Goal: Task Accomplishment & Management: Use online tool/utility

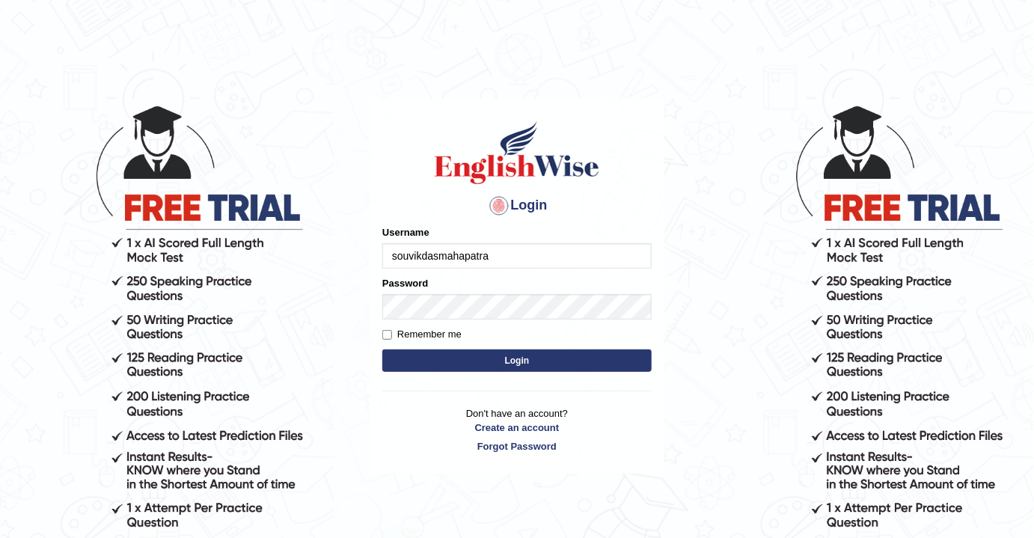
type input "souvikdasmahapatra"
click at [382, 349] on button "Login" at bounding box center [516, 360] width 269 height 22
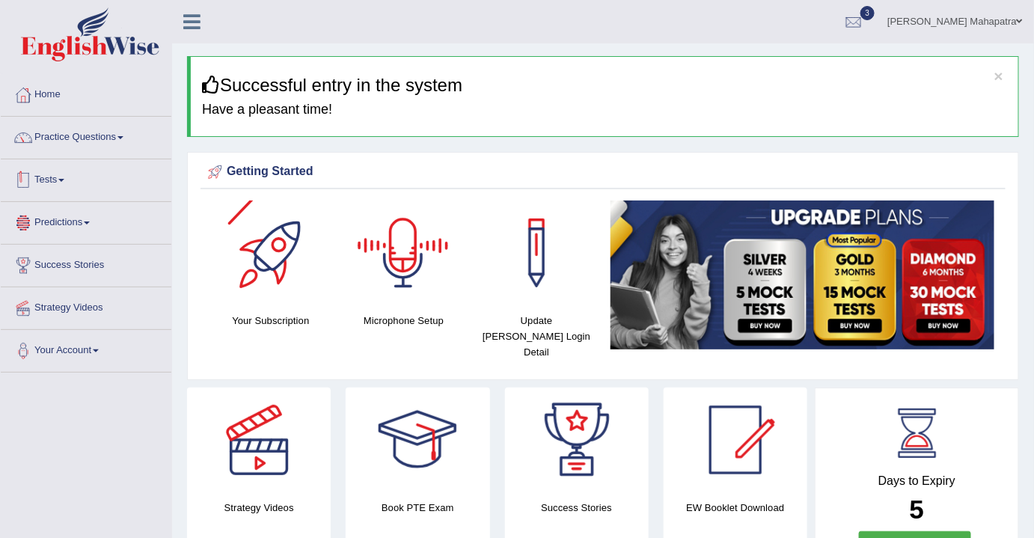
click at [52, 180] on link "Tests" at bounding box center [86, 177] width 171 height 37
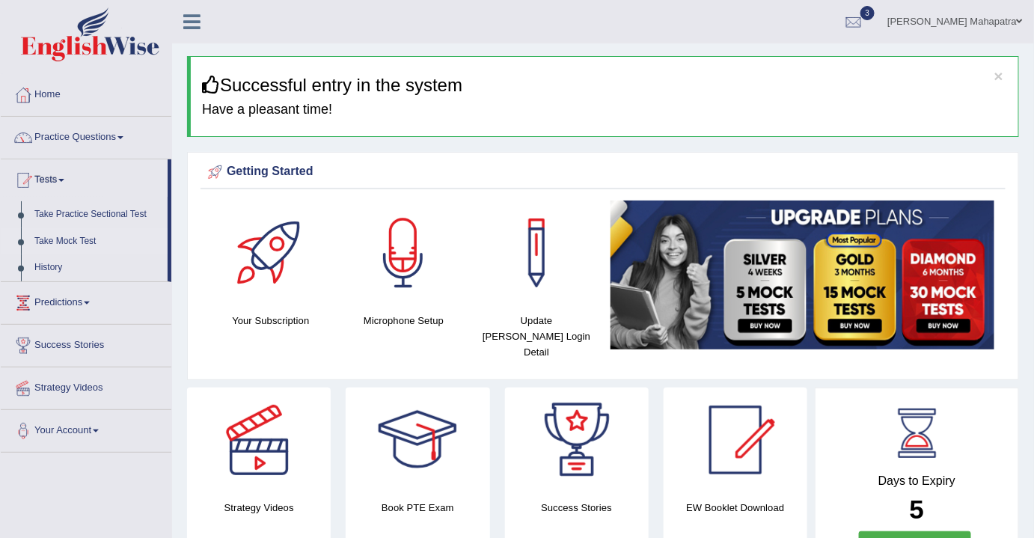
click at [62, 240] on link "Take Mock Test" at bounding box center [98, 241] width 140 height 27
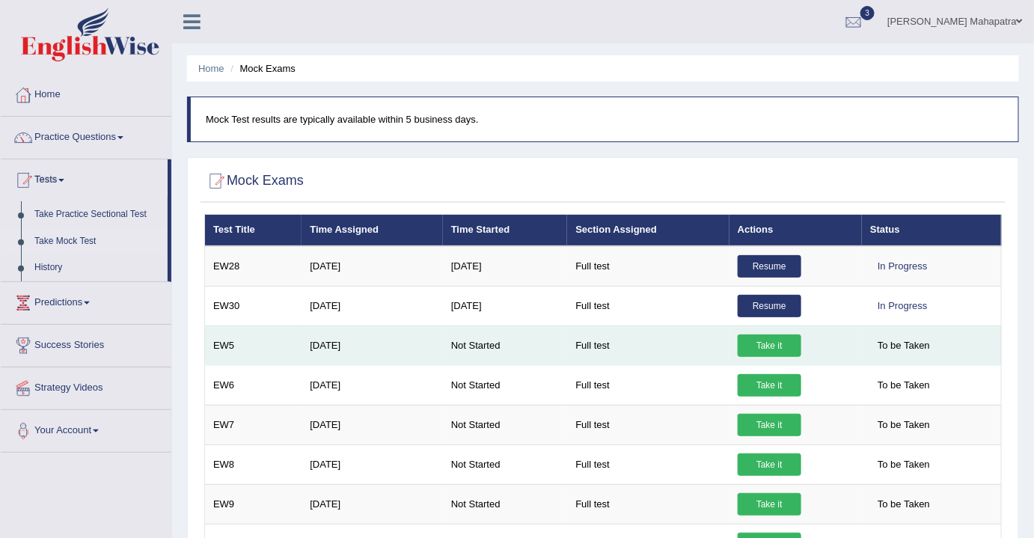
click at [769, 339] on link "Take it" at bounding box center [770, 345] width 64 height 22
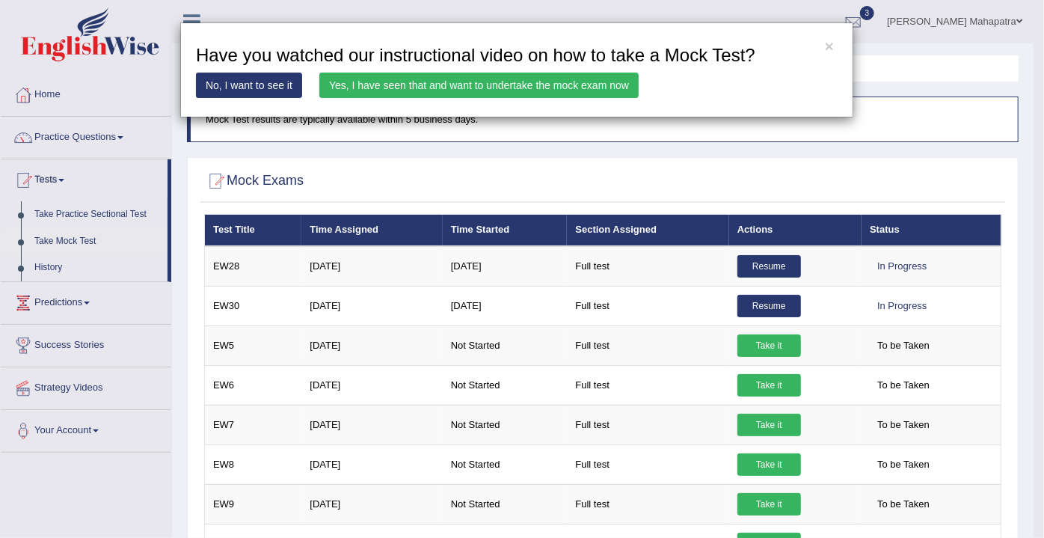
click at [494, 82] on link "Yes, I have seen that and want to undertake the mock exam now" at bounding box center [478, 85] width 319 height 25
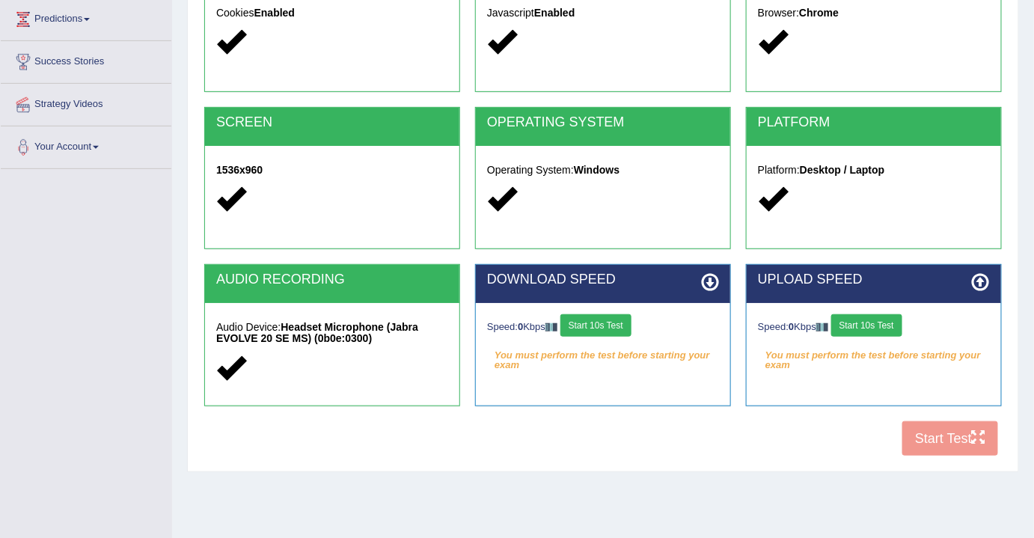
scroll to position [247, 0]
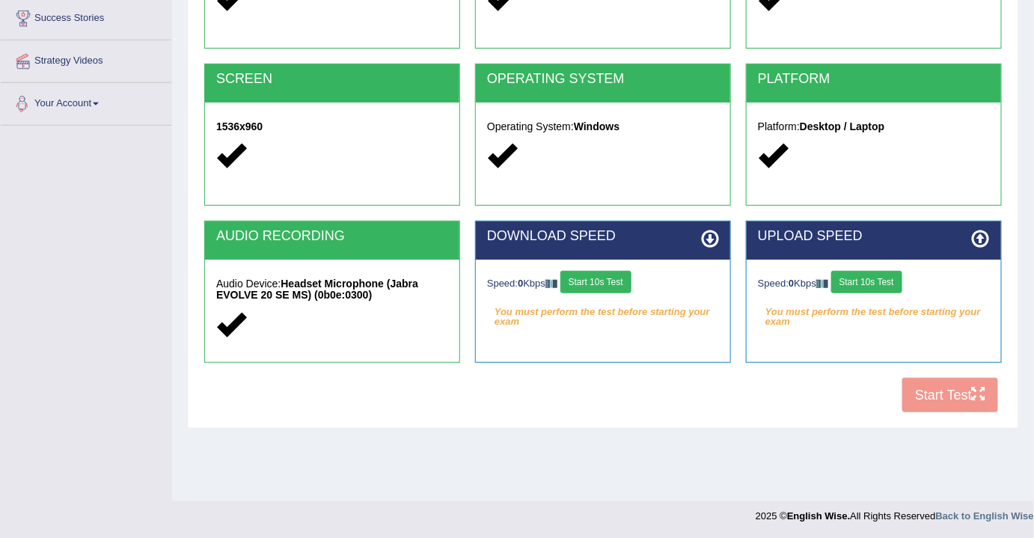
click at [90, 95] on link "Your Account" at bounding box center [86, 101] width 171 height 37
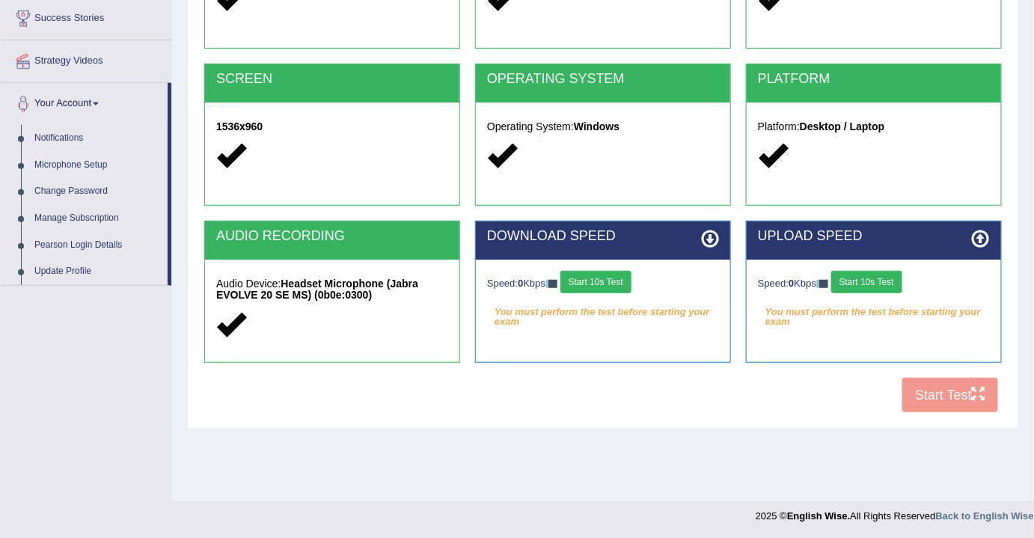
click at [76, 165] on link "Microphone Setup" at bounding box center [98, 165] width 140 height 27
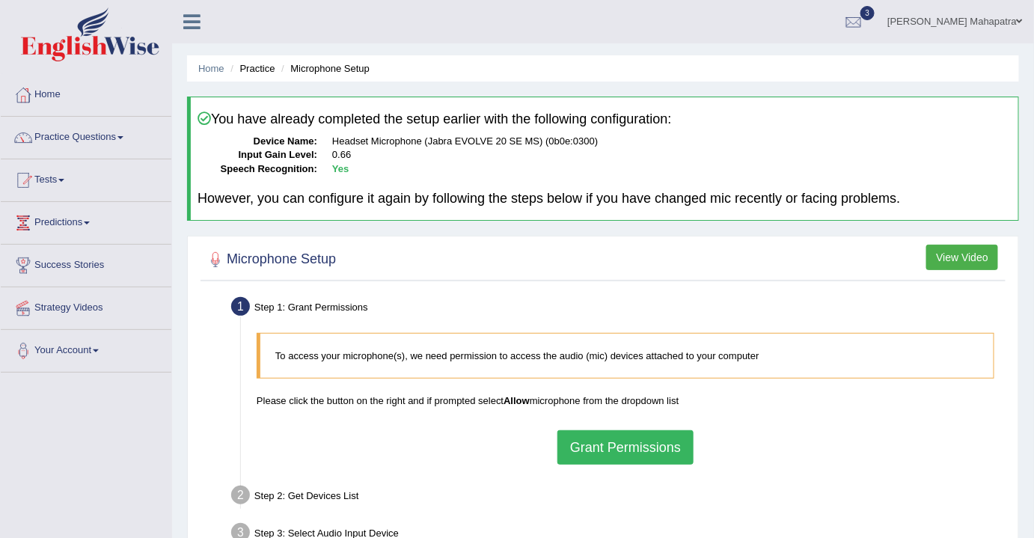
click at [644, 452] on button "Grant Permissions" at bounding box center [625, 447] width 136 height 34
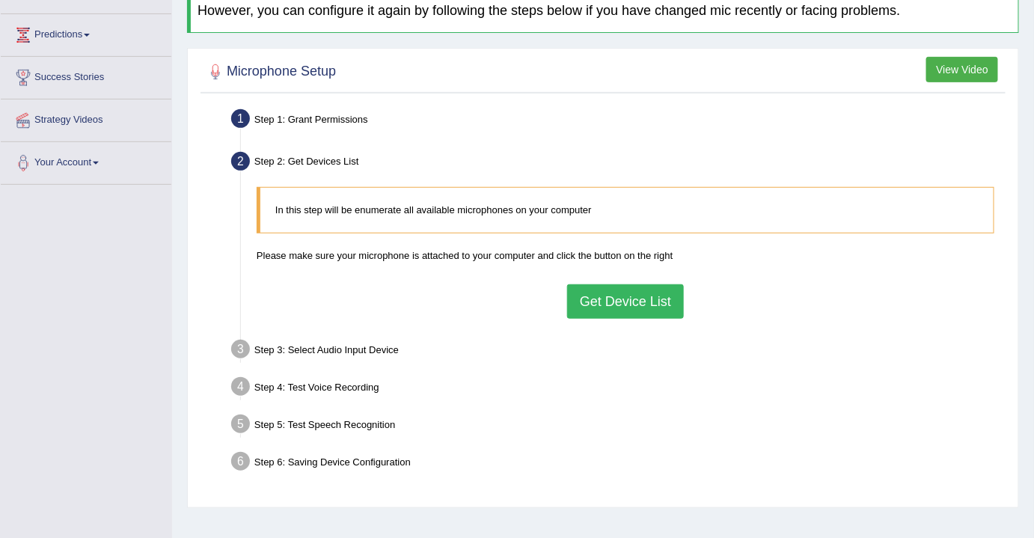
scroll to position [203, 0]
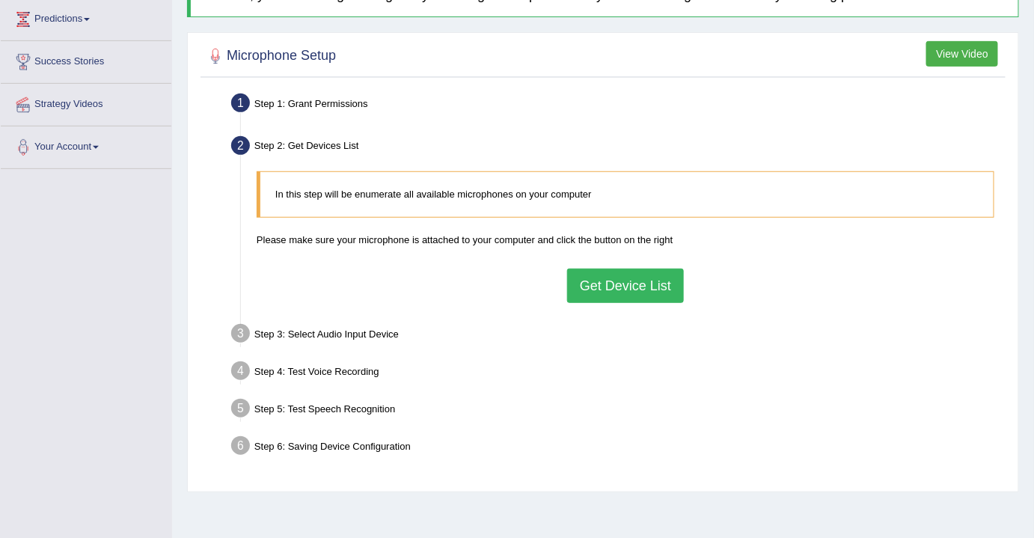
click at [627, 289] on button "Get Device List" at bounding box center [625, 286] width 117 height 34
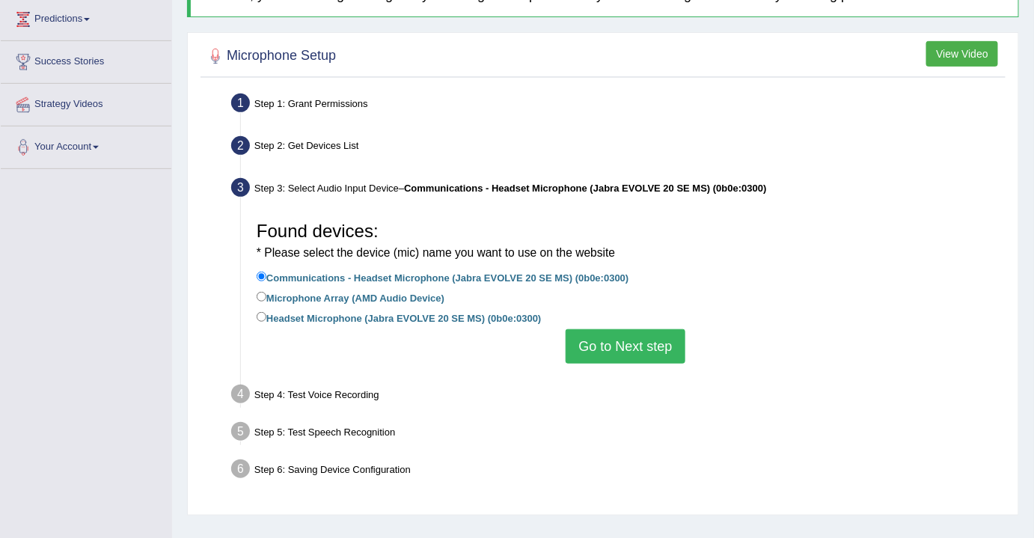
click at [335, 313] on label "Headset Microphone (Jabra EVOLVE 20 SE MS) (0b0e:0300)" at bounding box center [399, 317] width 285 height 16
click at [266, 313] on input "Headset Microphone (Jabra EVOLVE 20 SE MS) (0b0e:0300)" at bounding box center [262, 317] width 10 height 10
radio input "true"
click at [580, 343] on button "Go to Next step" at bounding box center [624, 346] width 119 height 34
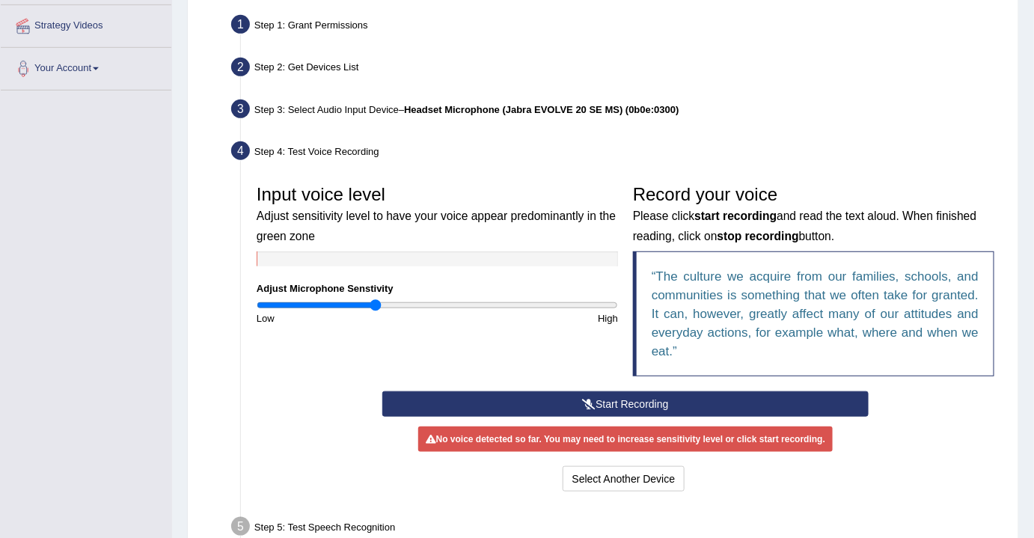
scroll to position [399, 0]
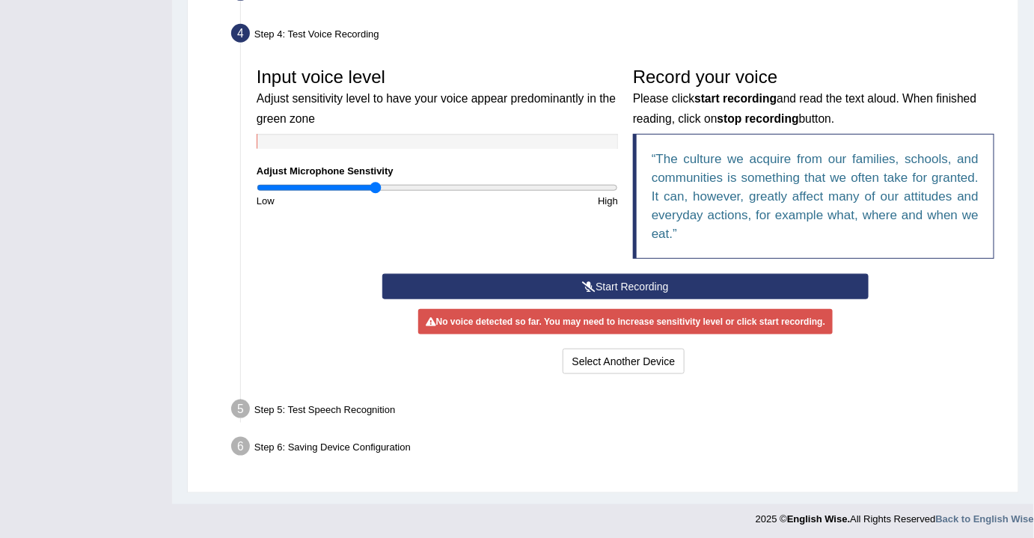
click at [616, 279] on button "Start Recording" at bounding box center [625, 286] width 487 height 25
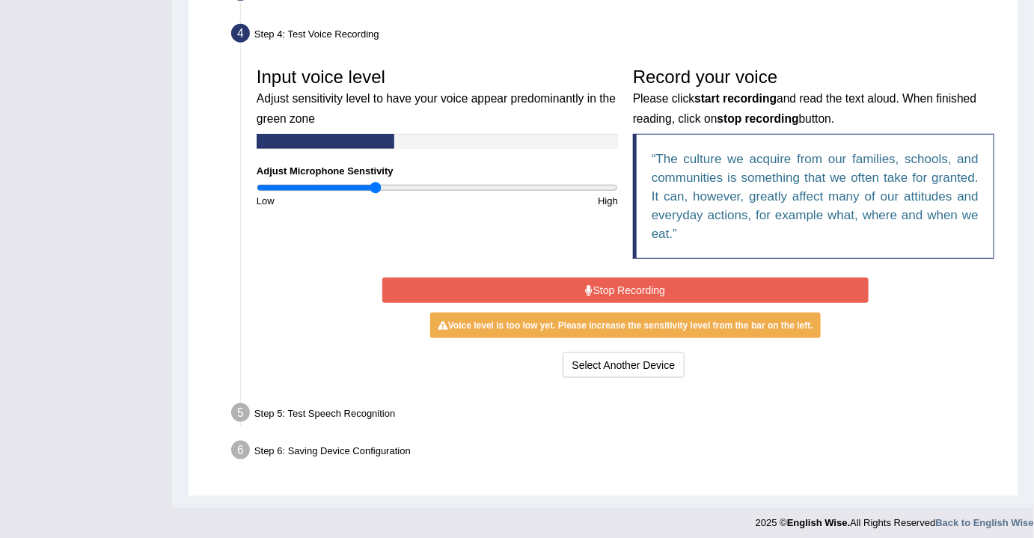
click at [640, 286] on button "Stop Recording" at bounding box center [625, 290] width 487 height 25
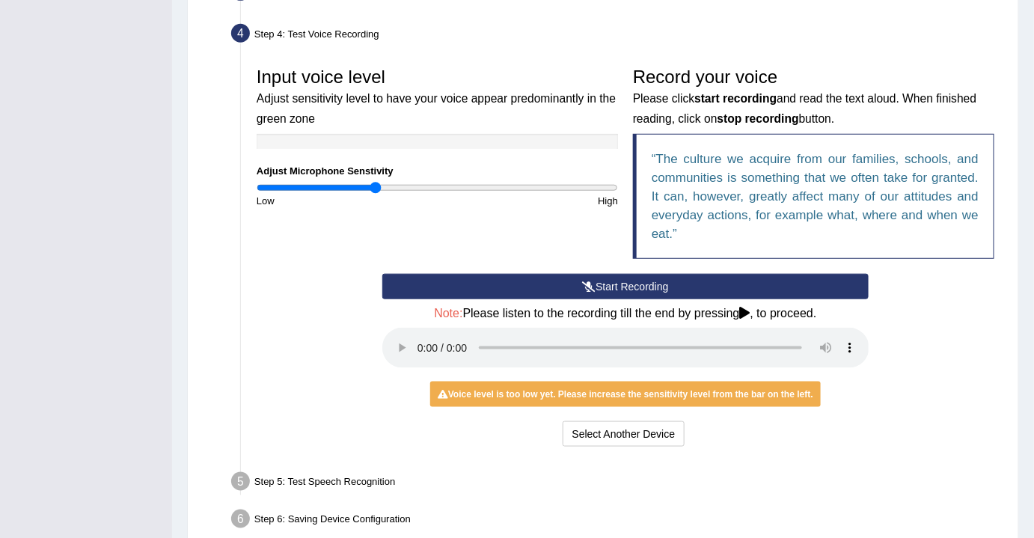
click at [377, 184] on input "range" at bounding box center [437, 188] width 361 height 12
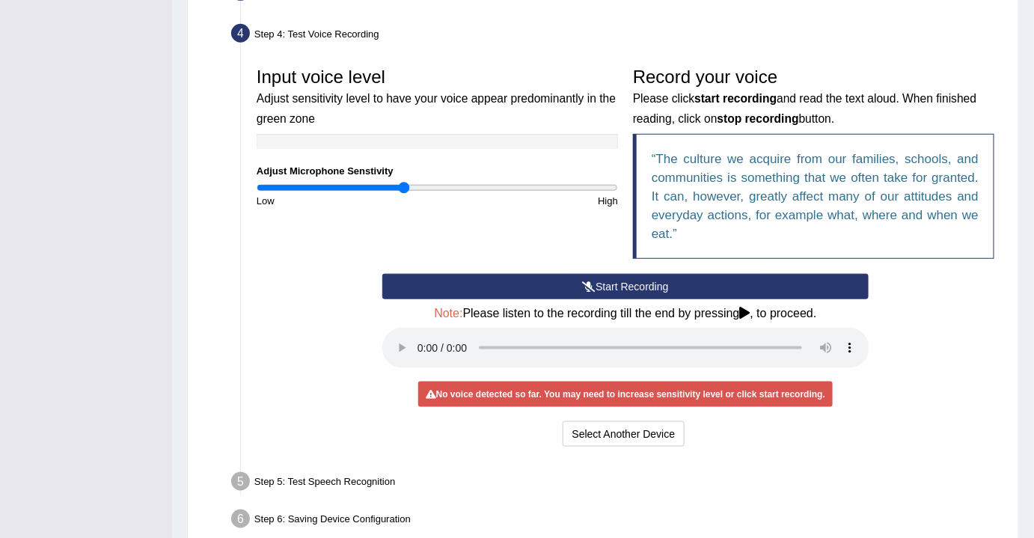
drag, startPoint x: 377, startPoint y: 184, endPoint x: 402, endPoint y: 184, distance: 24.7
click at [402, 184] on input "range" at bounding box center [437, 188] width 361 height 12
click at [561, 281] on button "Start Recording" at bounding box center [625, 286] width 487 height 25
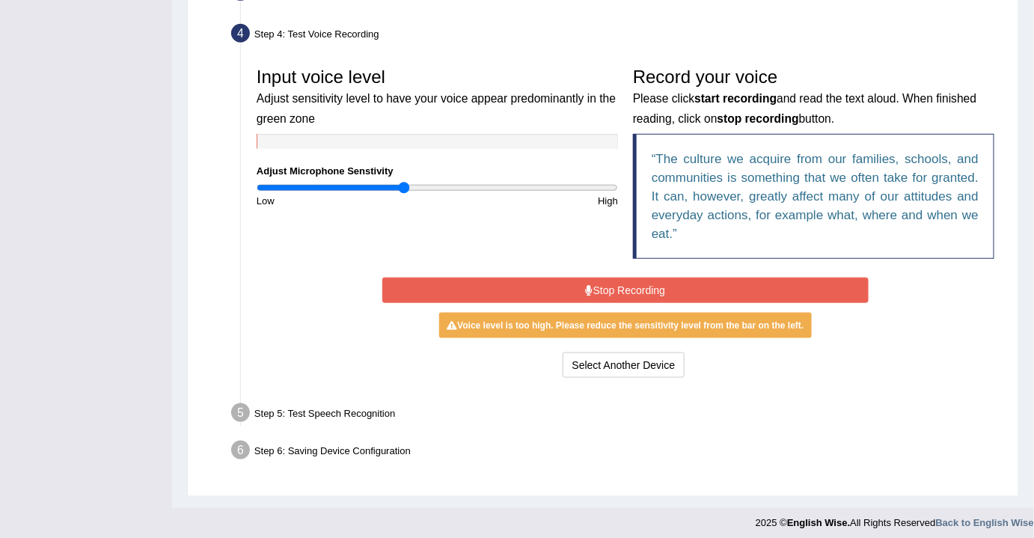
click at [403, 187] on input "range" at bounding box center [437, 188] width 361 height 12
click at [539, 280] on button "Stop Recording" at bounding box center [625, 290] width 487 height 25
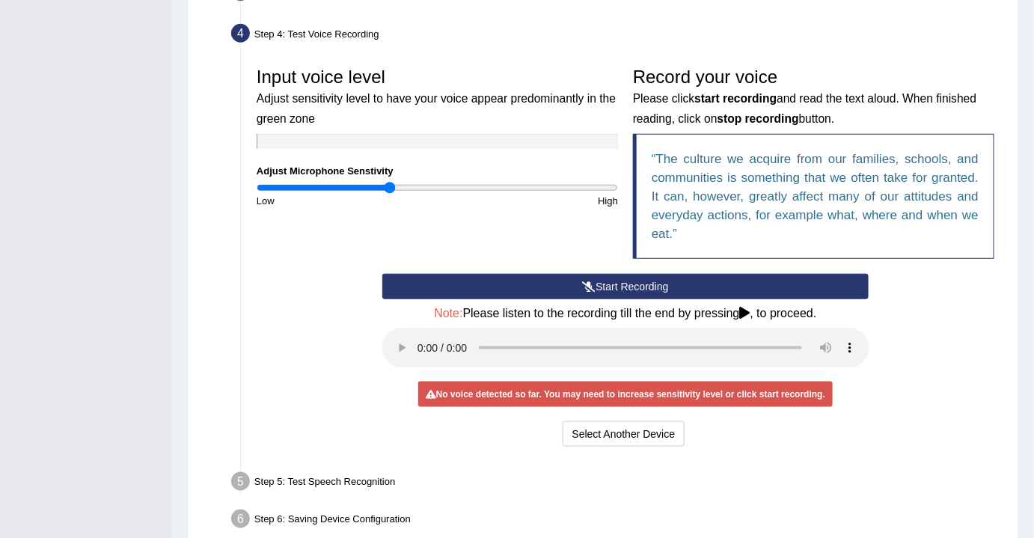
drag, startPoint x: 402, startPoint y: 187, endPoint x: 390, endPoint y: 186, distance: 12.1
type input "0.74"
click at [390, 186] on input "range" at bounding box center [437, 188] width 361 height 12
click at [622, 286] on button "Start Recording" at bounding box center [625, 286] width 487 height 25
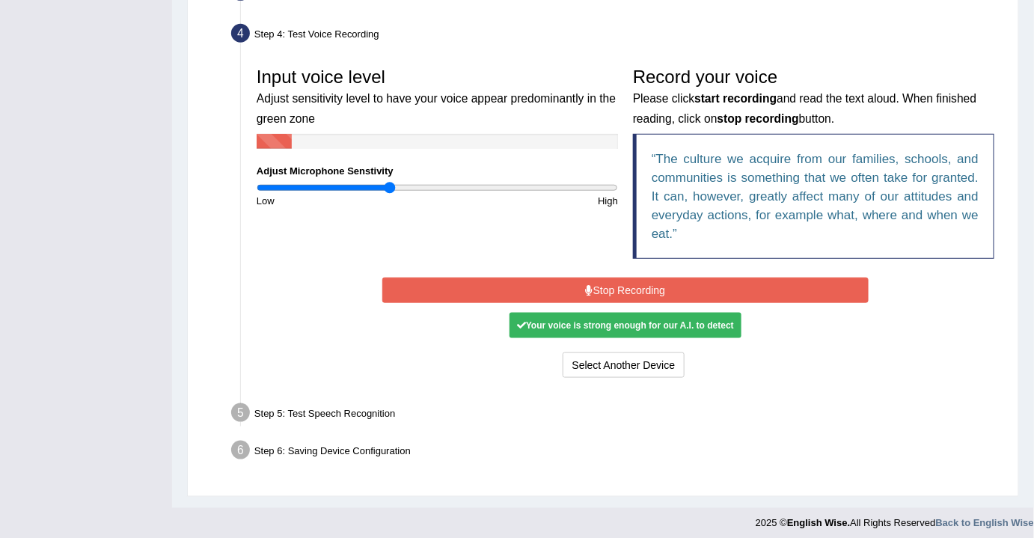
click at [622, 286] on button "Stop Recording" at bounding box center [625, 290] width 487 height 25
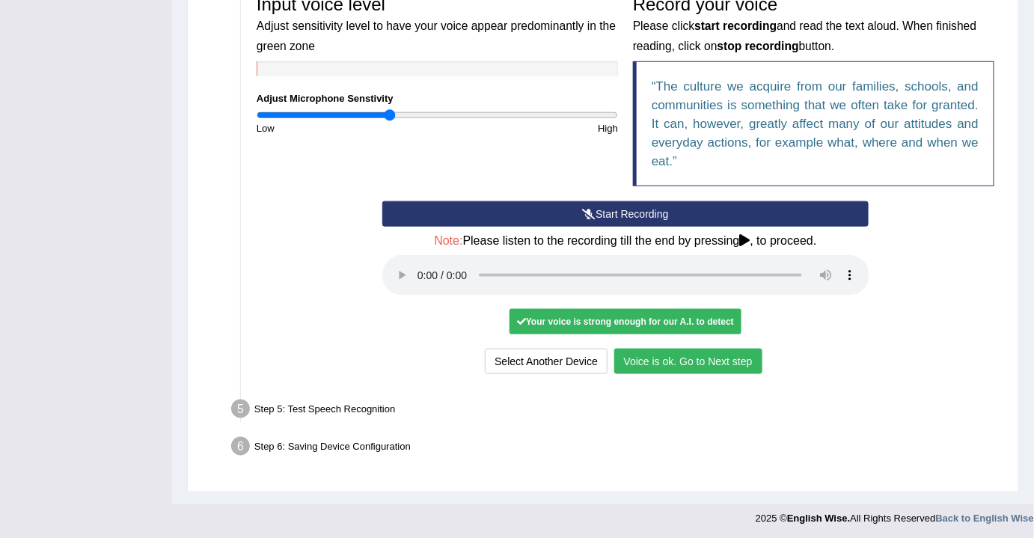
click at [642, 352] on button "Voice is ok. Go to Next step" at bounding box center [688, 361] width 148 height 25
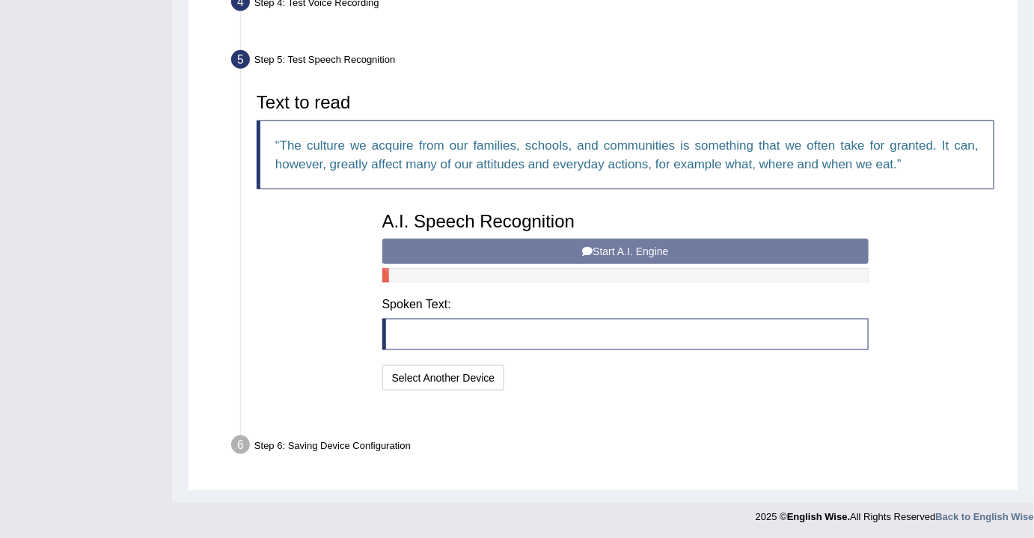
scroll to position [394, 0]
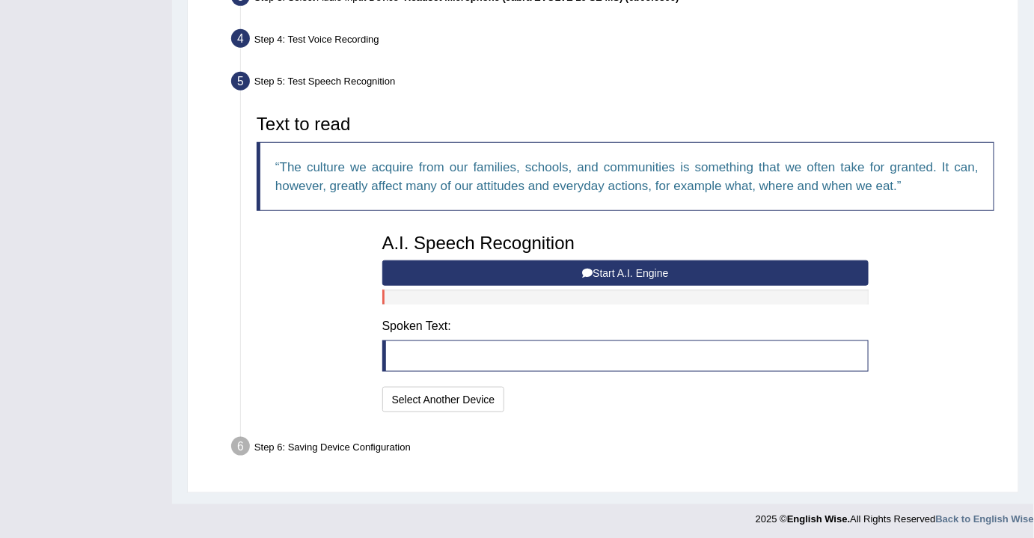
click at [584, 269] on icon at bounding box center [587, 273] width 10 height 10
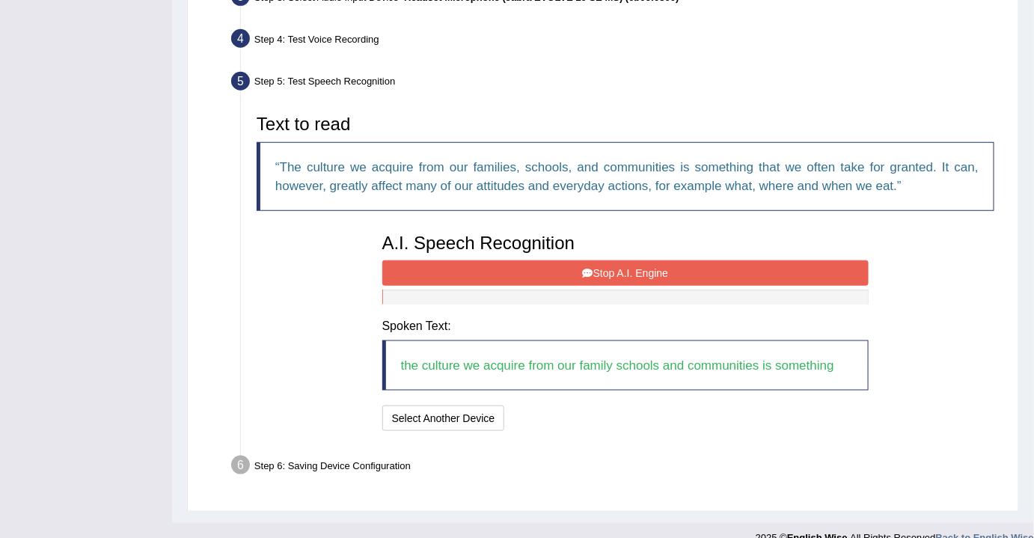
click at [600, 278] on button "Stop A.I. Engine" at bounding box center [625, 272] width 487 height 25
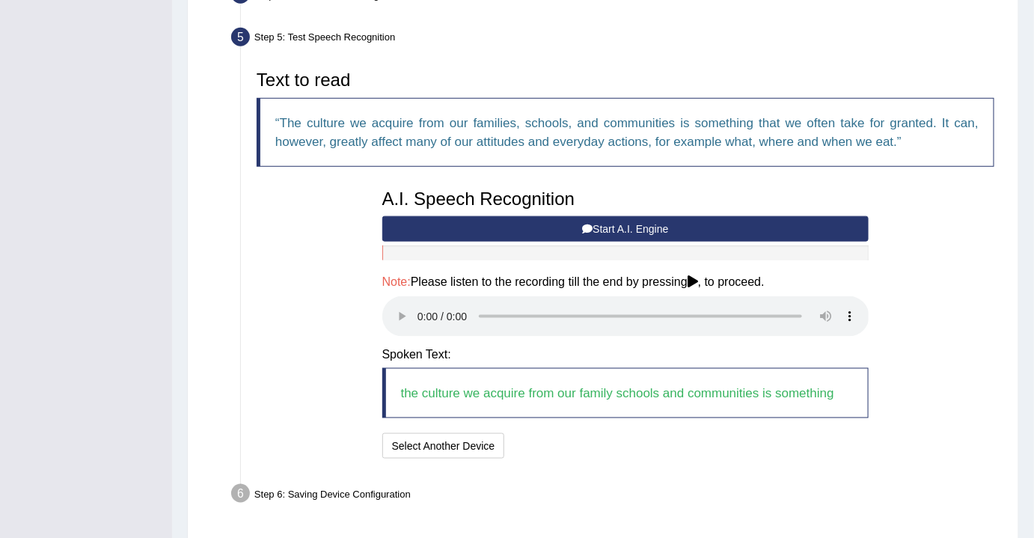
scroll to position [485, 0]
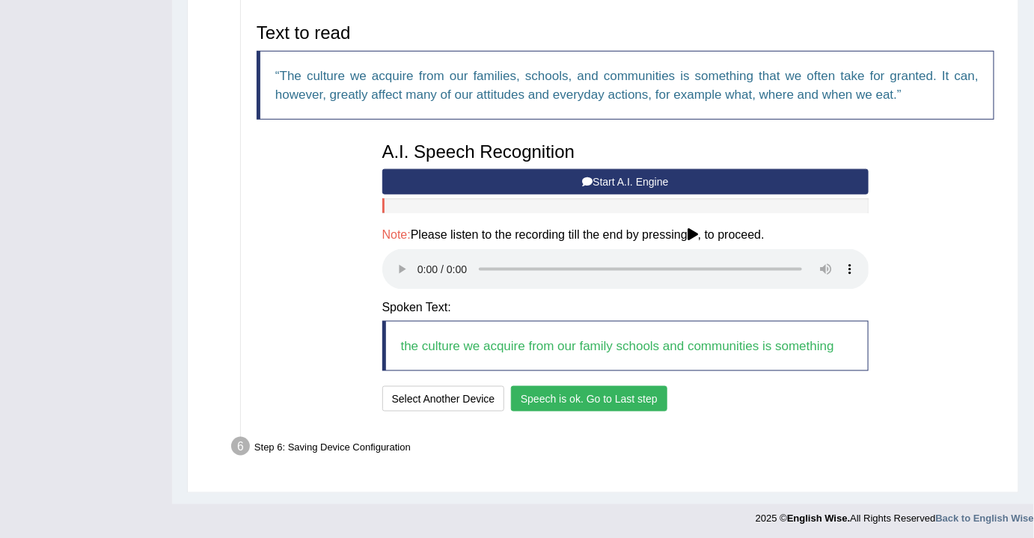
click at [563, 402] on button "Speech is ok. Go to Last step" at bounding box center [589, 398] width 156 height 25
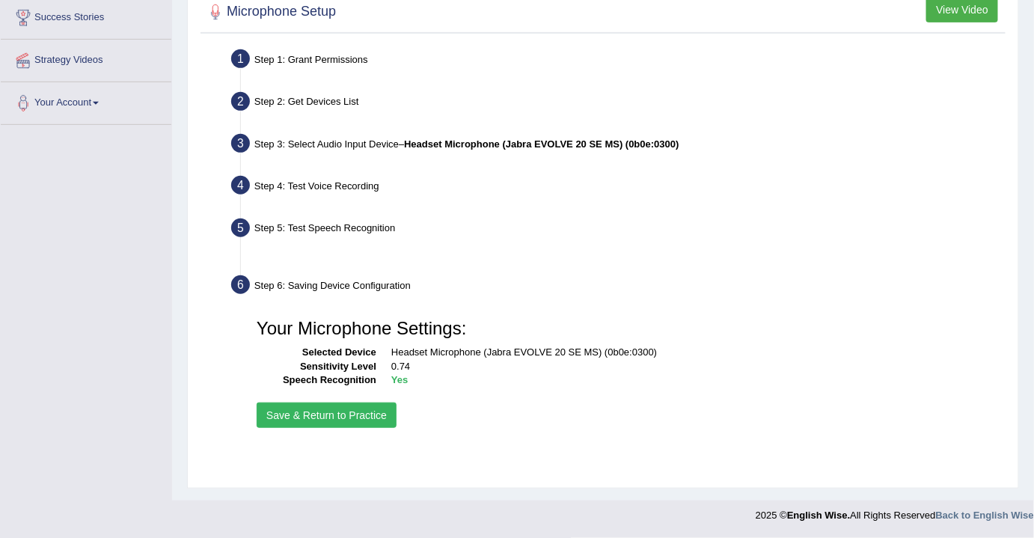
scroll to position [247, 0]
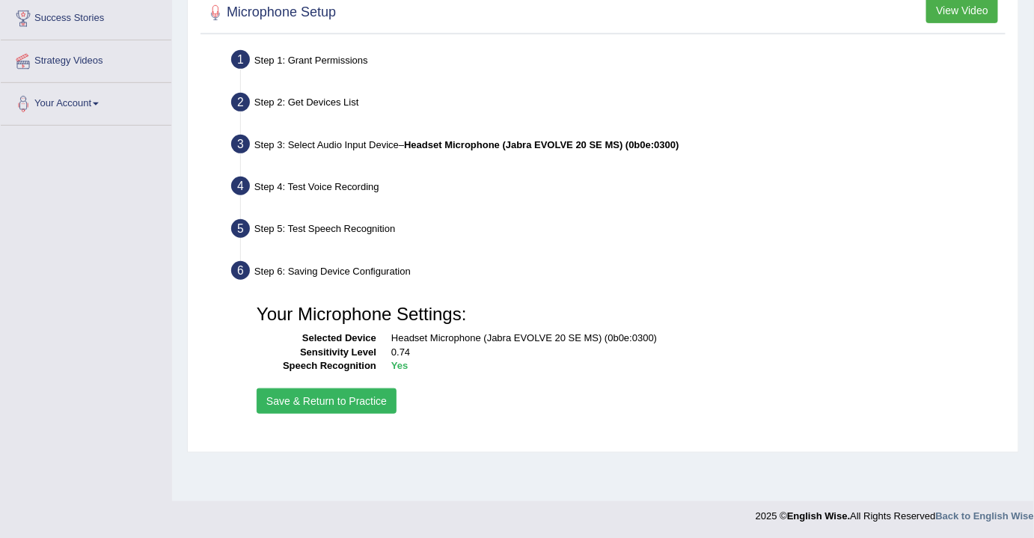
click at [353, 400] on button "Save & Return to Practice" at bounding box center [327, 400] width 140 height 25
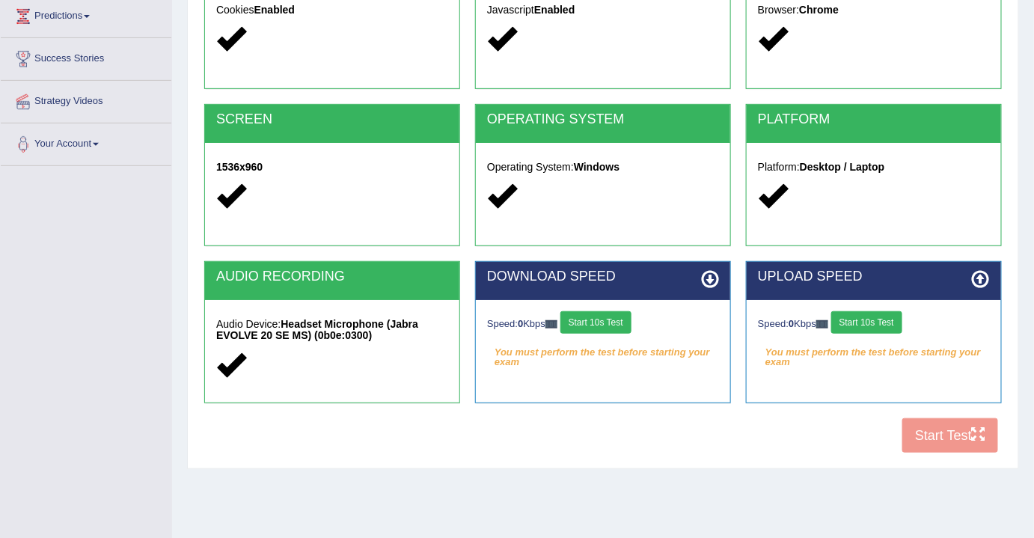
scroll to position [247, 0]
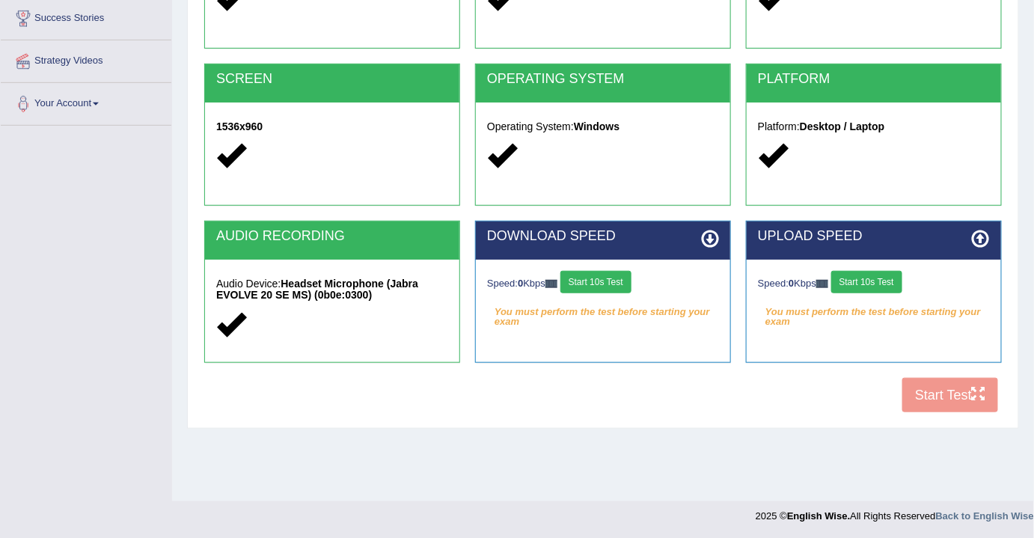
click at [584, 279] on button "Start 10s Test" at bounding box center [595, 282] width 71 height 22
click at [886, 281] on button "Start 10s Test" at bounding box center [866, 282] width 71 height 22
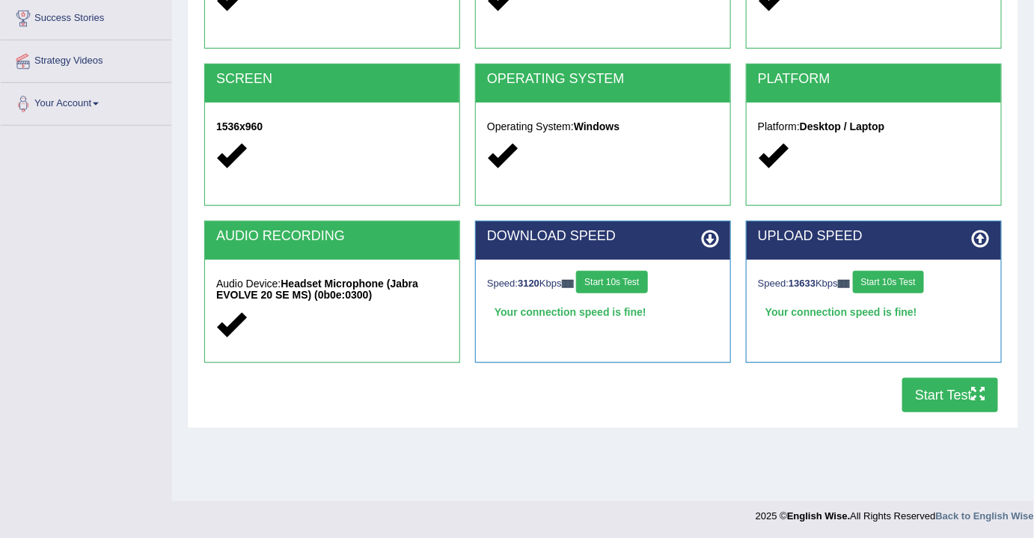
click at [954, 396] on button "Start Test" at bounding box center [950, 395] width 96 height 34
